Goal: Task Accomplishment & Management: Manage account settings

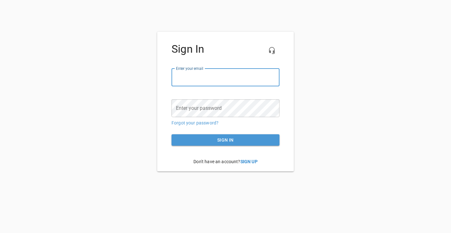
type input "[EMAIL_ADDRESS][DOMAIN_NAME]"
click at [232, 139] on span "Sign in" at bounding box center [226, 140] width 98 height 8
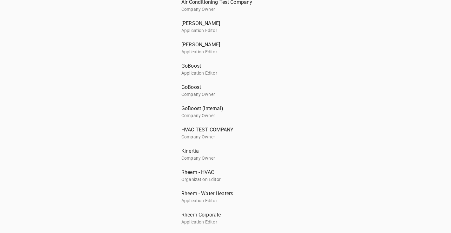
scroll to position [27, 0]
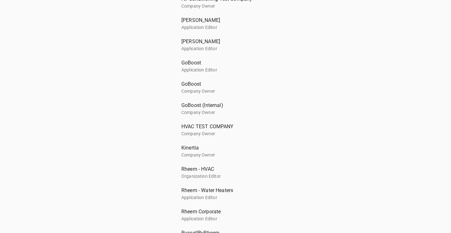
click at [191, 65] on span "GoBoost" at bounding box center [222, 63] width 83 height 8
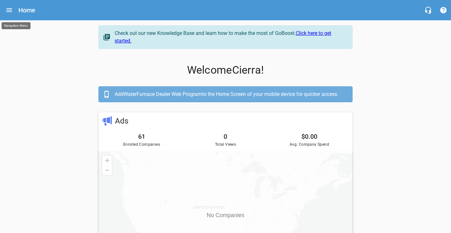
click at [7, 9] on icon "Open drawer" at bounding box center [9, 10] width 8 height 8
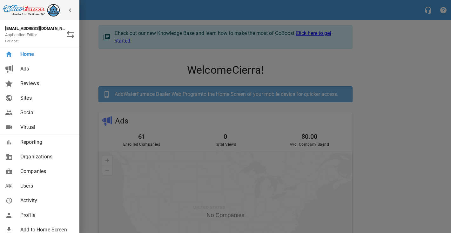
click at [47, 173] on span "Companies" at bounding box center [45, 172] width 51 height 8
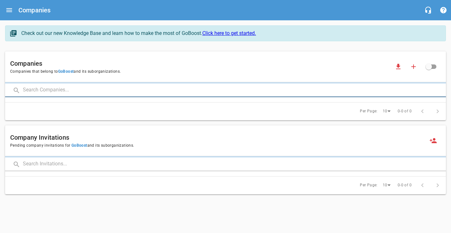
click at [69, 93] on input "text" at bounding box center [234, 91] width 423 height 14
type input "[PERSON_NAME]"
click button at bounding box center [0, 0] width 0 height 0
click at [49, 91] on input "[PERSON_NAME]" at bounding box center [225, 91] width 405 height 14
click button at bounding box center [0, 0] width 0 height 0
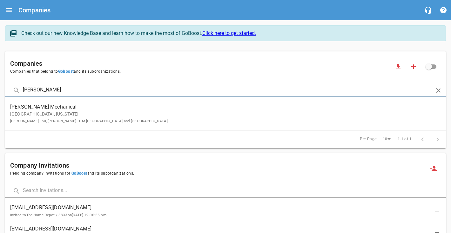
click at [87, 122] on small "[PERSON_NAME] - MI, [PERSON_NAME] - DM [GEOGRAPHIC_DATA] and [GEOGRAPHIC_DATA]" at bounding box center [89, 121] width 158 height 4
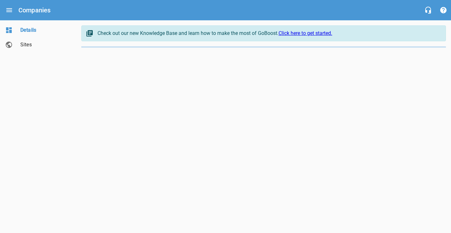
select select "[US_STATE]"
select select "5"
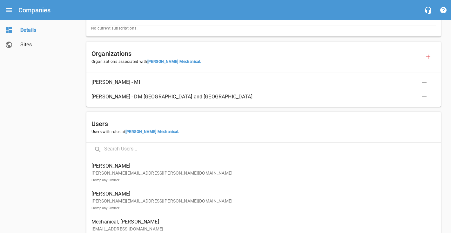
scroll to position [265, 0]
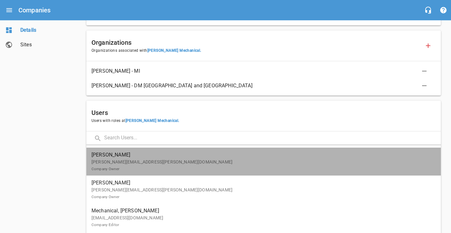
click at [159, 163] on p "[PERSON_NAME][EMAIL_ADDRESS][PERSON_NAME][DOMAIN_NAME] Company Owner" at bounding box center [261, 165] width 339 height 13
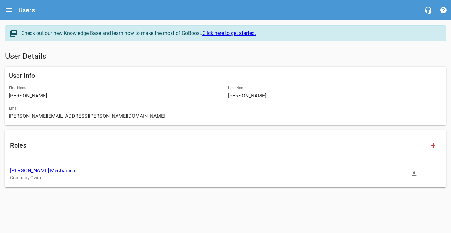
click at [413, 177] on icon "button" at bounding box center [415, 174] width 8 height 8
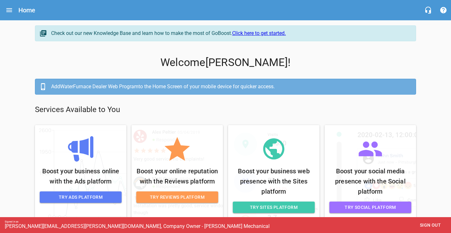
scroll to position [24, 0]
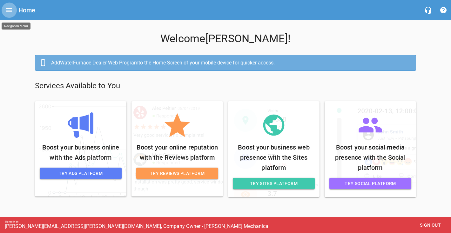
click at [10, 12] on icon "Open drawer" at bounding box center [9, 10] width 8 height 8
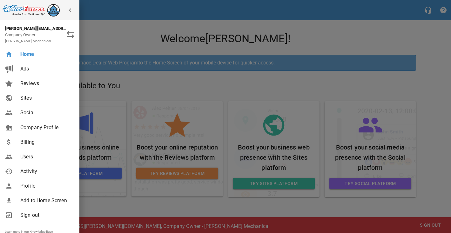
click at [34, 147] on link "Billing" at bounding box center [39, 142] width 79 height 15
